Goal: Information Seeking & Learning: Learn about a topic

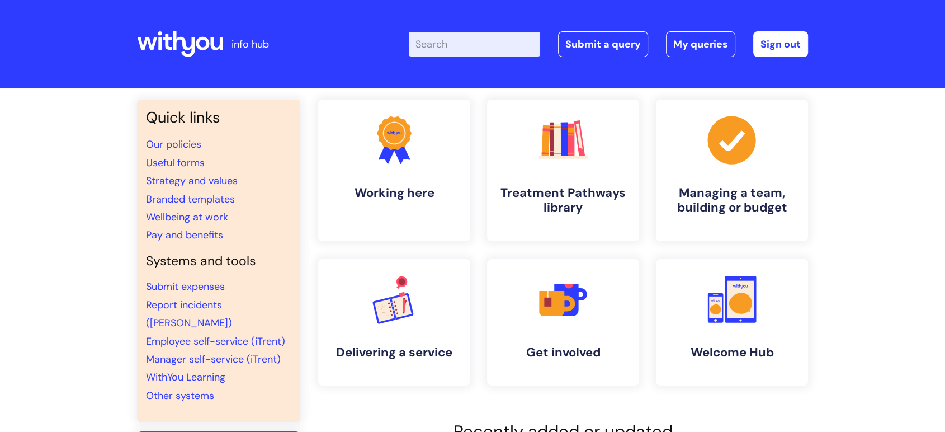
click at [433, 39] on input "Enter your search term here..." at bounding box center [474, 44] width 131 height 25
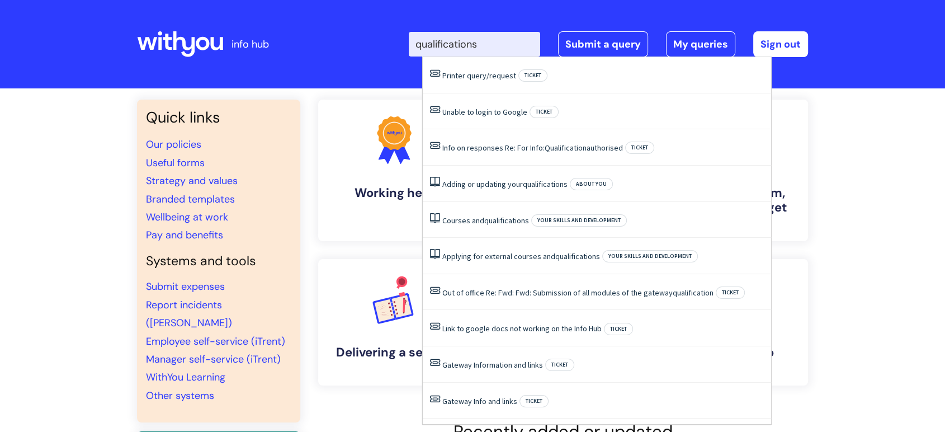
type input "qualifications"
click button "Search" at bounding box center [0, 0] width 0 height 0
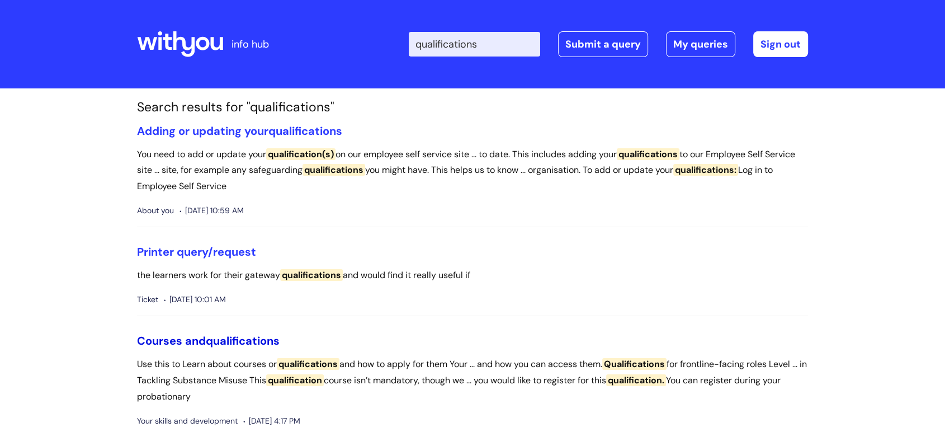
click at [273, 339] on span "qualifications" at bounding box center [243, 340] width 74 height 15
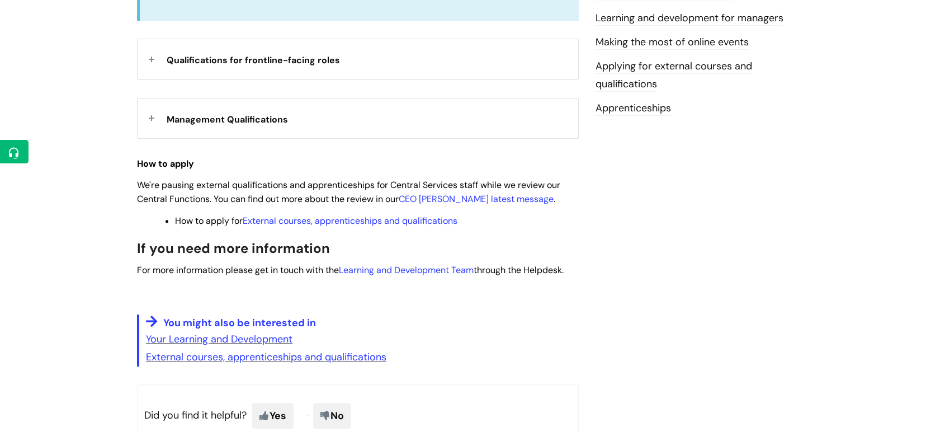
scroll to position [413, 0]
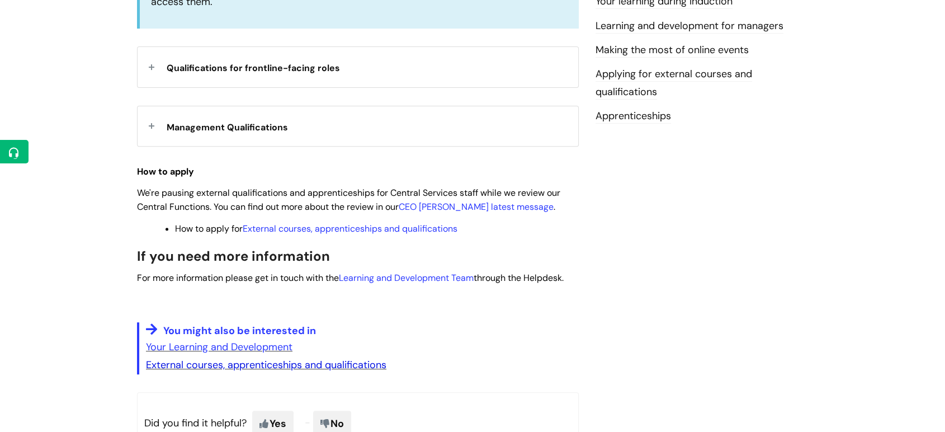
click at [377, 367] on link "External courses, apprenticeships and qualifications" at bounding box center [266, 364] width 240 height 13
